Goal: Task Accomplishment & Management: Manage account settings

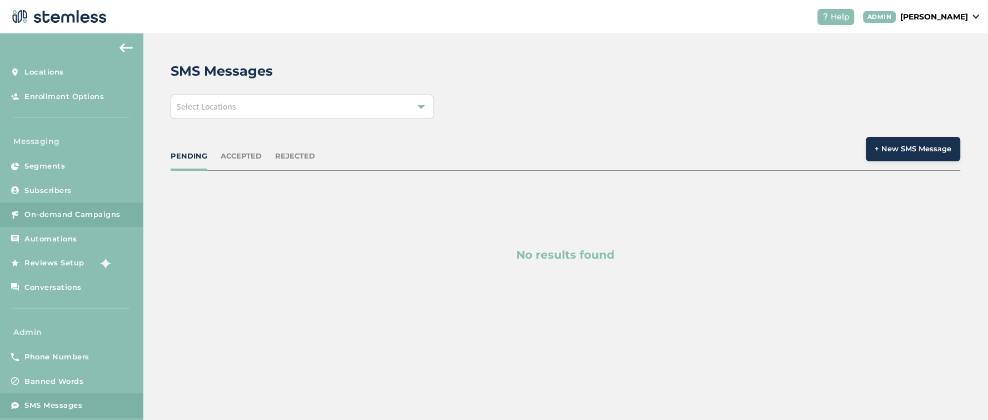
click at [61, 212] on span "On-demand Campaigns" at bounding box center [72, 214] width 96 height 11
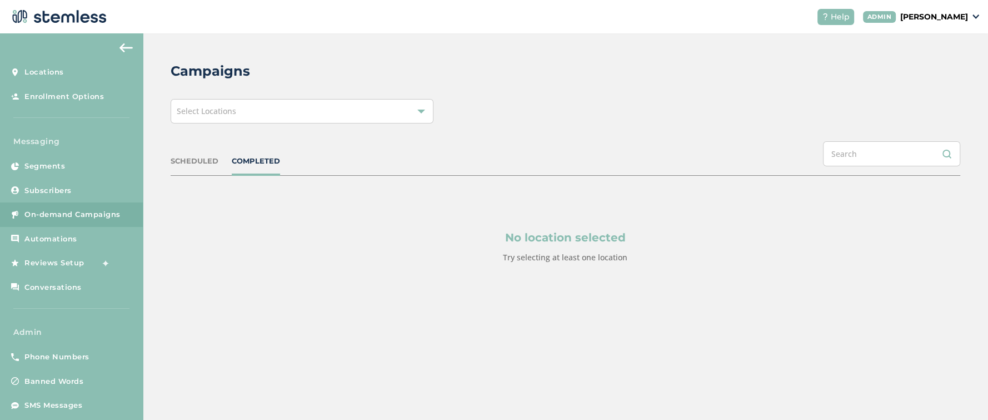
click at [215, 118] on div "Select Locations" at bounding box center [303, 111] width 264 height 24
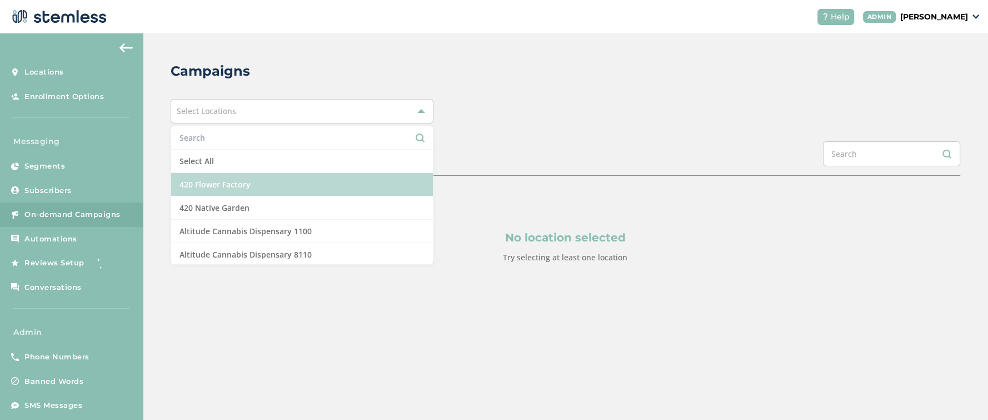
click at [215, 187] on li "420 Flower Factory" at bounding box center [302, 184] width 262 height 23
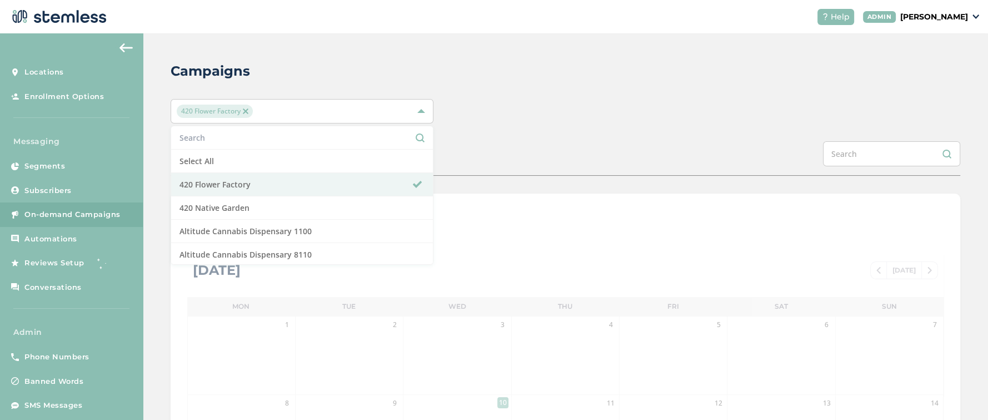
click at [562, 81] on div "Campaigns" at bounding box center [561, 71] width 781 height 20
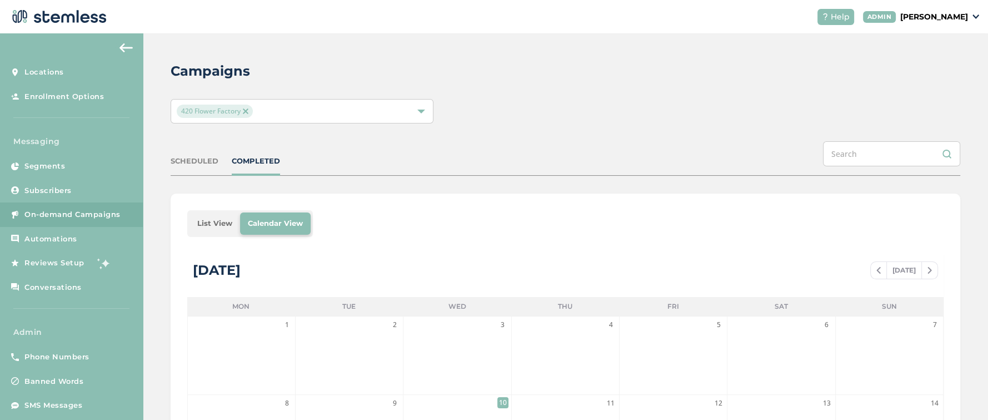
click at [284, 110] on div "420 Flower Factory" at bounding box center [297, 111] width 240 height 13
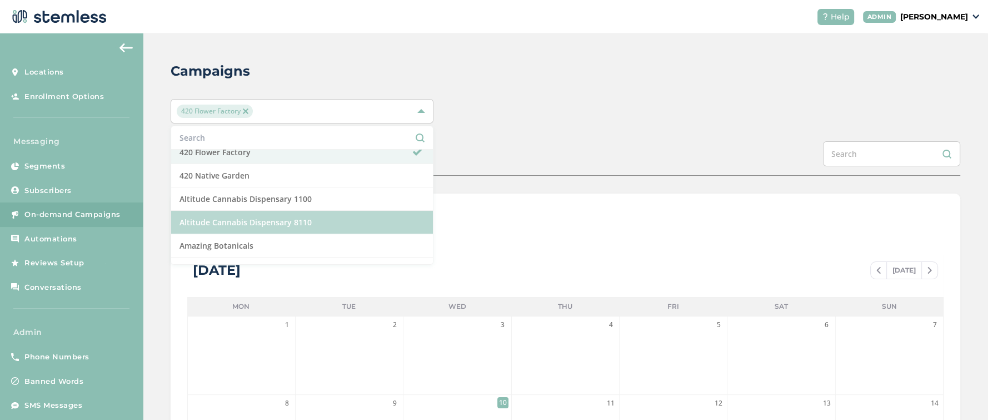
scroll to position [62, 0]
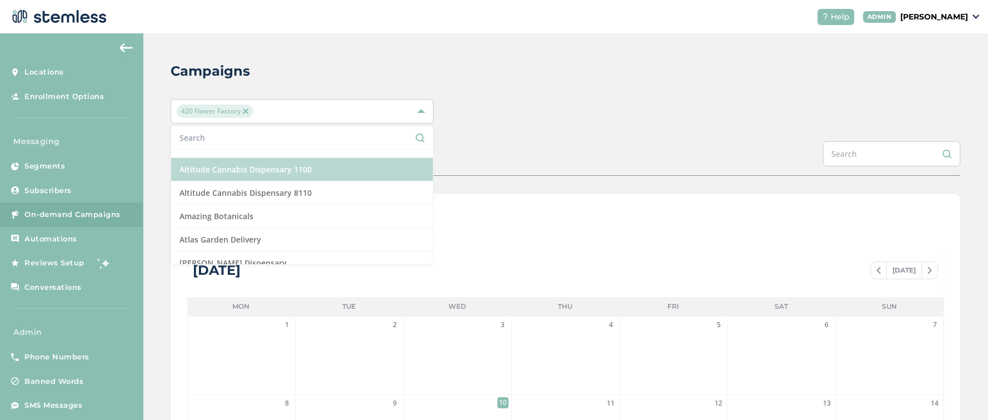
drag, startPoint x: 277, startPoint y: 186, endPoint x: 290, endPoint y: 172, distance: 19.3
click at [279, 186] on li "Altitude Cannabis Dispensary 8110" at bounding box center [302, 192] width 262 height 23
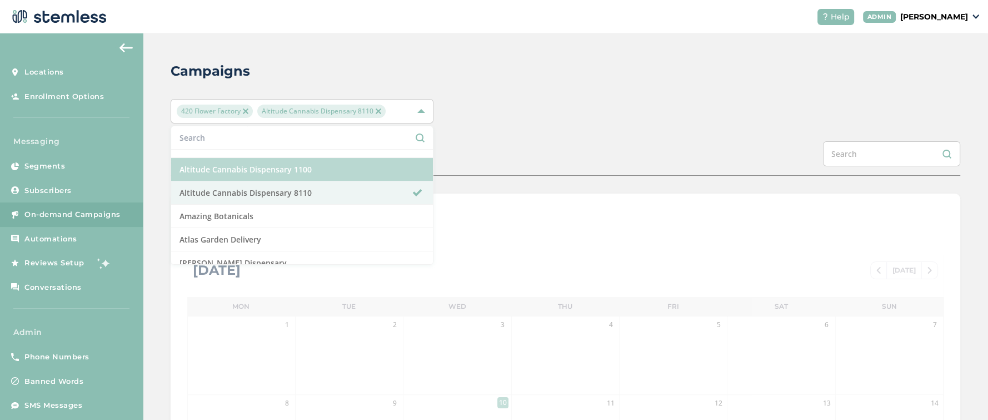
click at [291, 171] on li "Altitude Cannabis Dispensary 1100" at bounding box center [302, 169] width 262 height 23
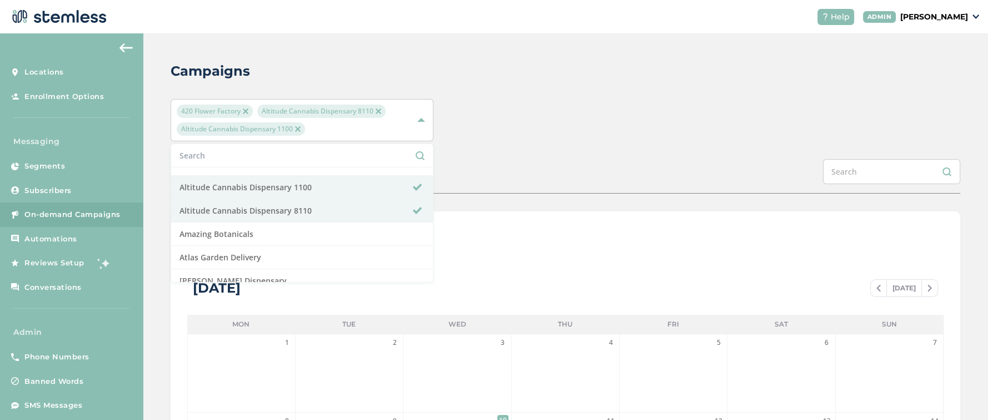
click at [559, 93] on div "Campaigns 420 Flower Factory Altitude Cannabis Dispensary 8110 Altitude Cannabi…" at bounding box center [566, 401] width 846 height 737
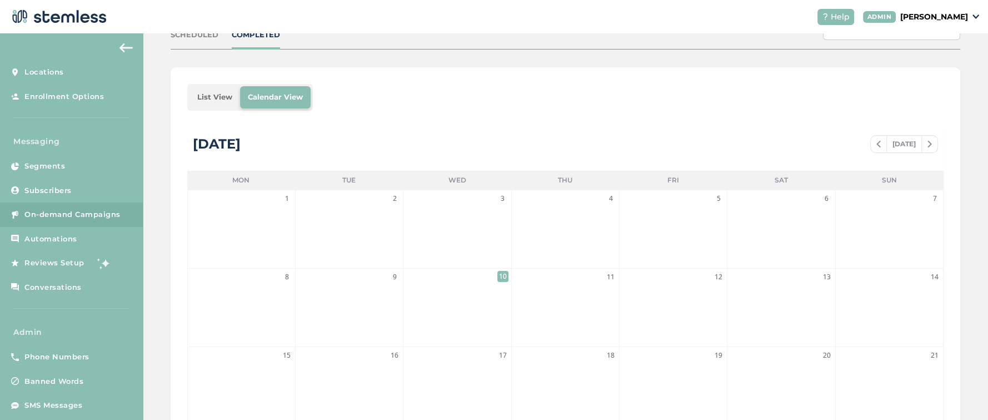
scroll to position [185, 0]
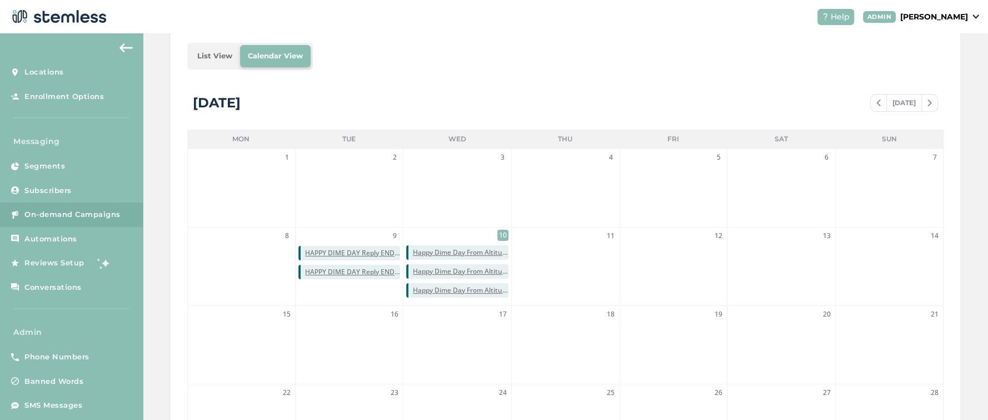
click at [215, 63] on li "List View" at bounding box center [215, 56] width 51 height 22
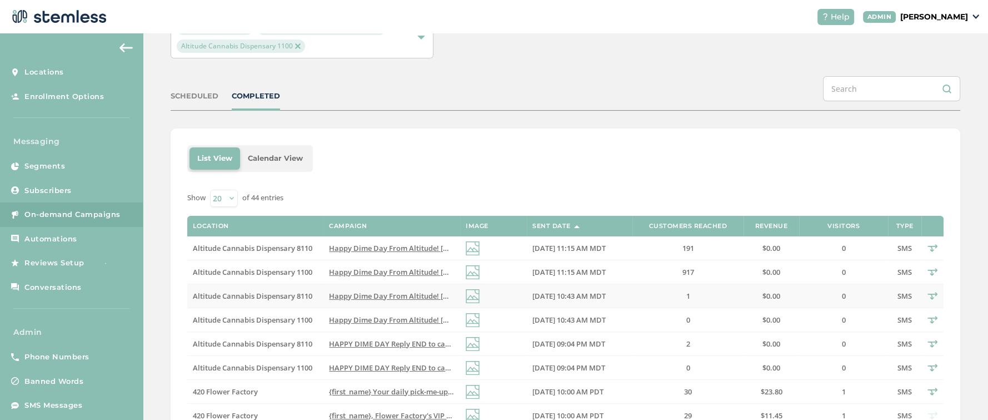
scroll to position [123, 0]
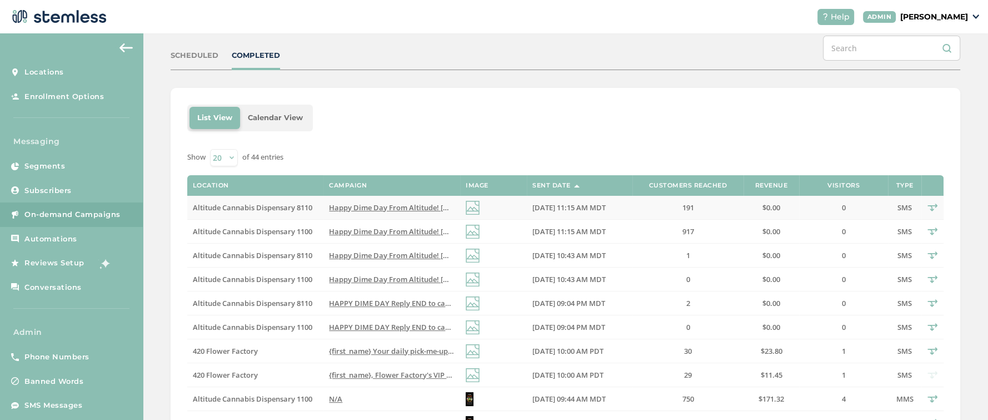
click at [376, 208] on span "Happy Dime Day From Altitude! Today Only! Click the link below to see details! …" at bounding box center [499, 207] width 341 height 10
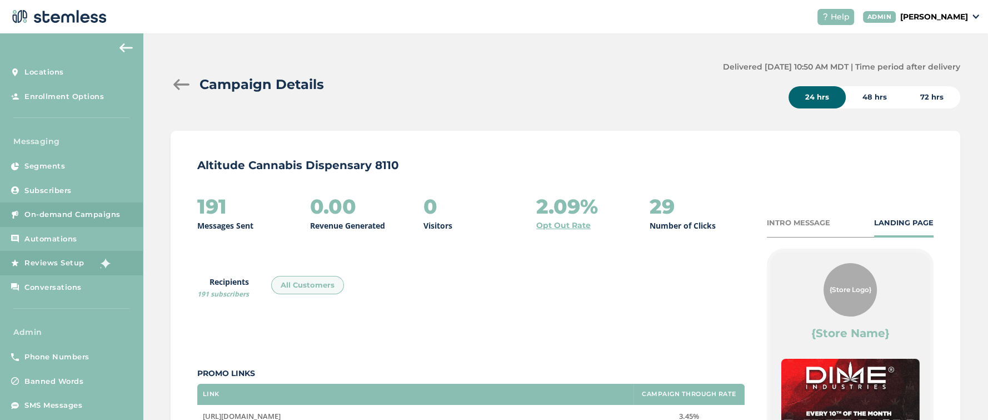
click at [45, 264] on span "Reviews Setup" at bounding box center [54, 262] width 60 height 11
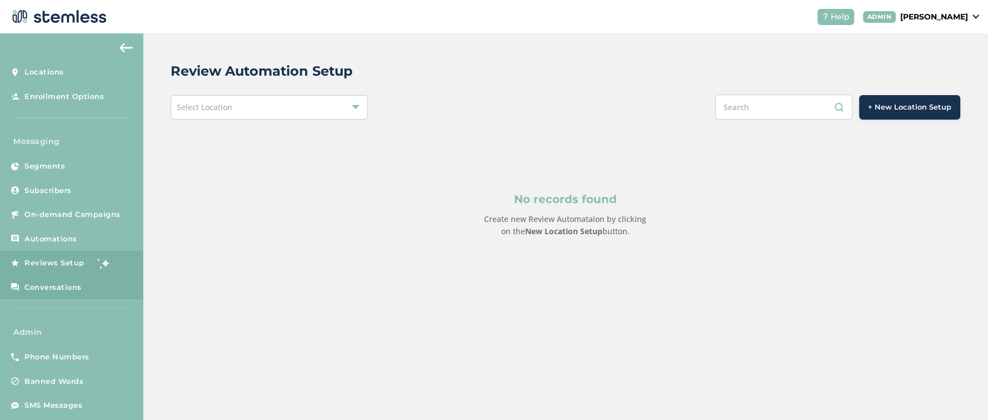
click at [41, 282] on span "Conversations" at bounding box center [52, 287] width 57 height 11
click at [53, 282] on span "Conversations" at bounding box center [52, 287] width 57 height 11
click at [46, 287] on span "Conversations" at bounding box center [52, 287] width 57 height 11
click at [57, 287] on span "Conversations" at bounding box center [52, 287] width 57 height 11
click at [37, 233] on span "Automations" at bounding box center [50, 238] width 53 height 11
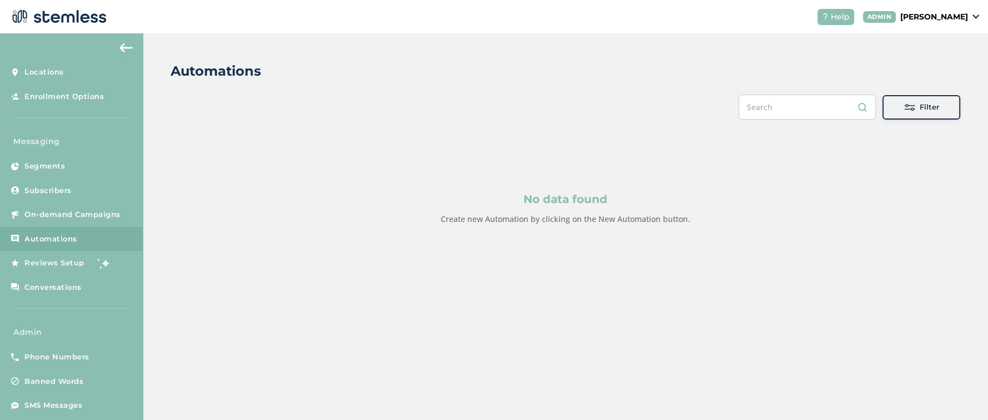
click at [936, 19] on p "[PERSON_NAME]" at bounding box center [935, 17] width 68 height 12
click at [935, 82] on span "Impersonate" at bounding box center [940, 79] width 54 height 11
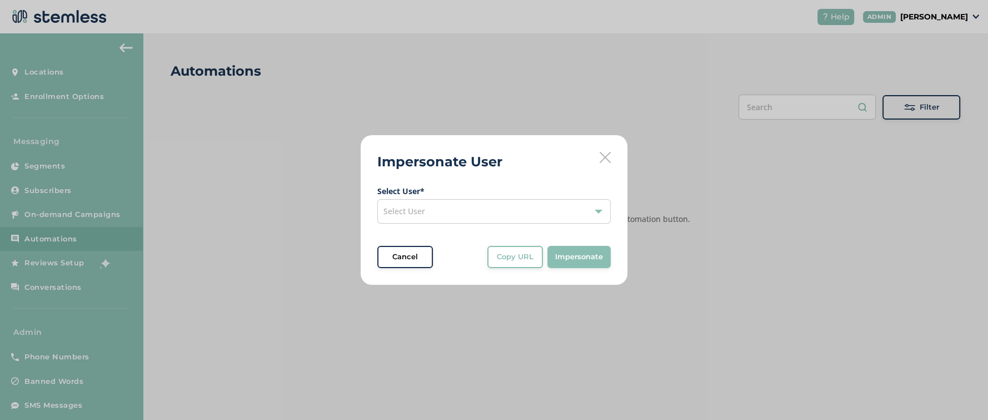
click at [677, 62] on div "Impersonate User Select User * Select User Cancel Copy URL Copy URL to clipboar…" at bounding box center [494, 210] width 988 height 420
click at [596, 148] on div "Impersonate User Select User * Select User Cancel Copy URL Copy URL to clipboar…" at bounding box center [494, 210] width 267 height 150
click at [604, 156] on icon at bounding box center [605, 157] width 11 height 11
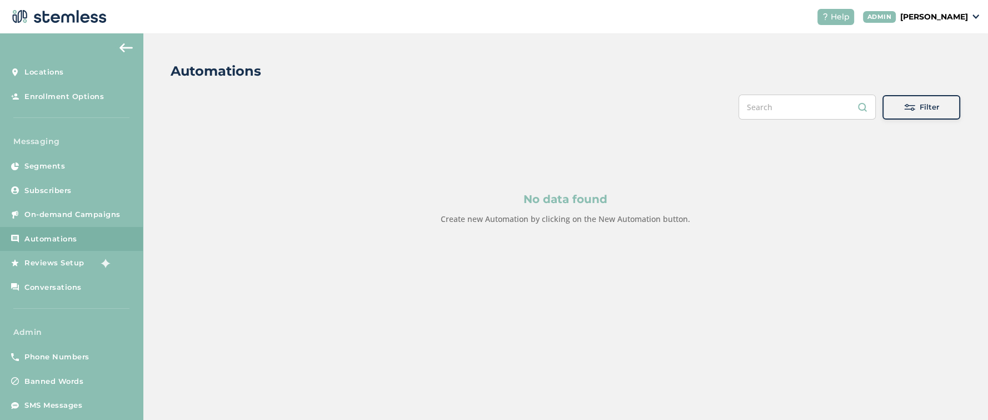
click at [954, 18] on p "[PERSON_NAME]" at bounding box center [935, 17] width 68 height 12
click at [935, 79] on span "Impersonate" at bounding box center [940, 79] width 54 height 11
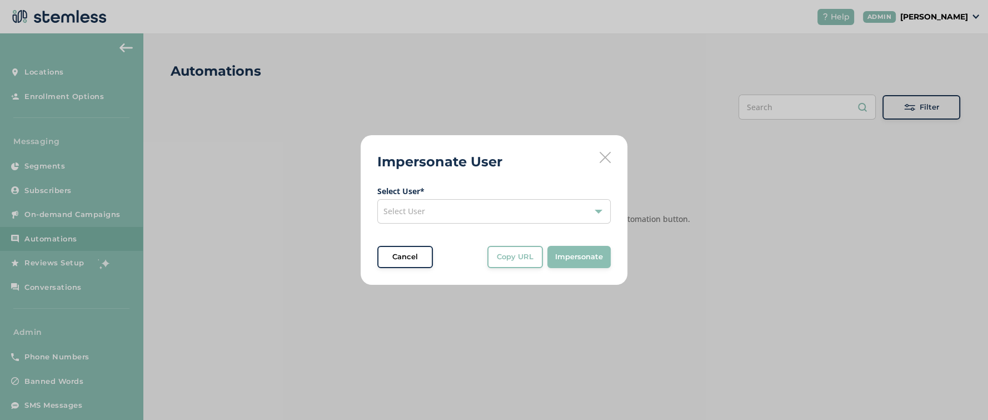
click at [488, 206] on div "Select User" at bounding box center [493, 211] width 233 height 24
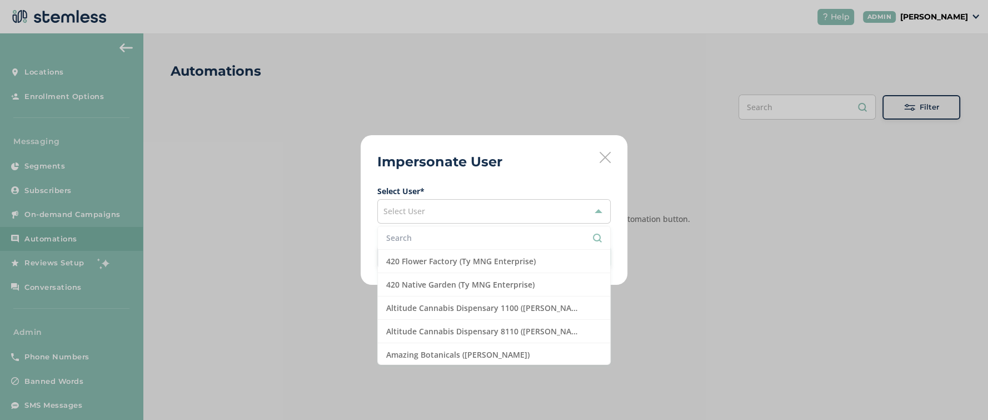
click at [425, 238] on input "text" at bounding box center [494, 238] width 216 height 12
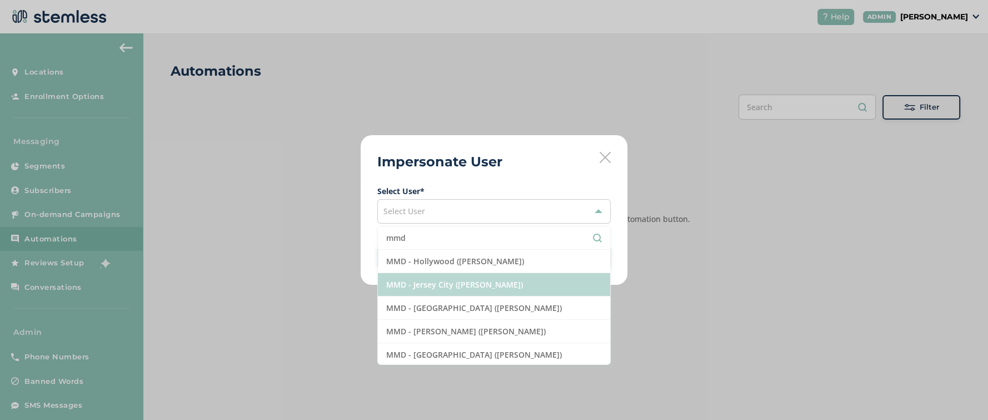
type input "mmd"
click at [420, 277] on li "MMD - Jersey City ([PERSON_NAME])" at bounding box center [494, 284] width 232 height 23
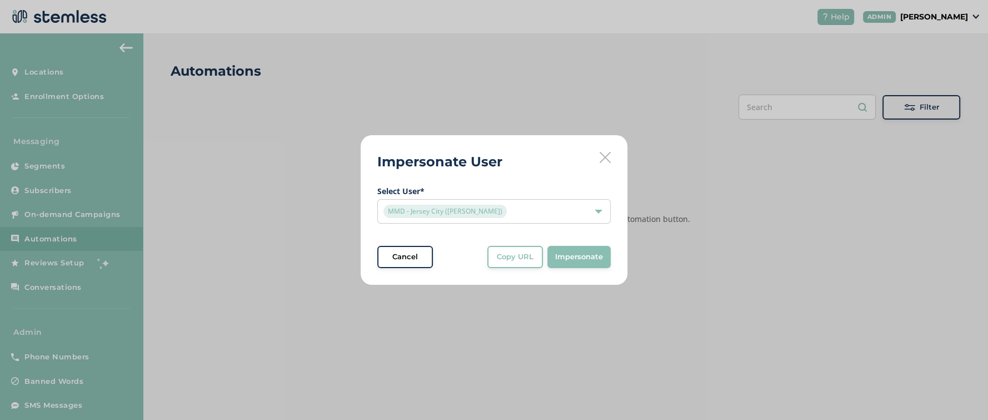
click at [564, 254] on span "Impersonate" at bounding box center [579, 256] width 48 height 11
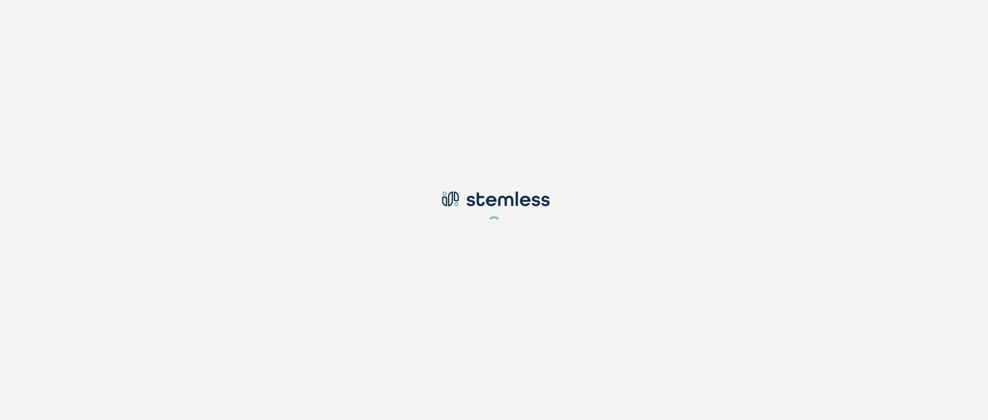
type input "[EMAIL_ADDRESS][DOMAIN_NAME]"
